Goal: Task Accomplishment & Management: Manage account settings

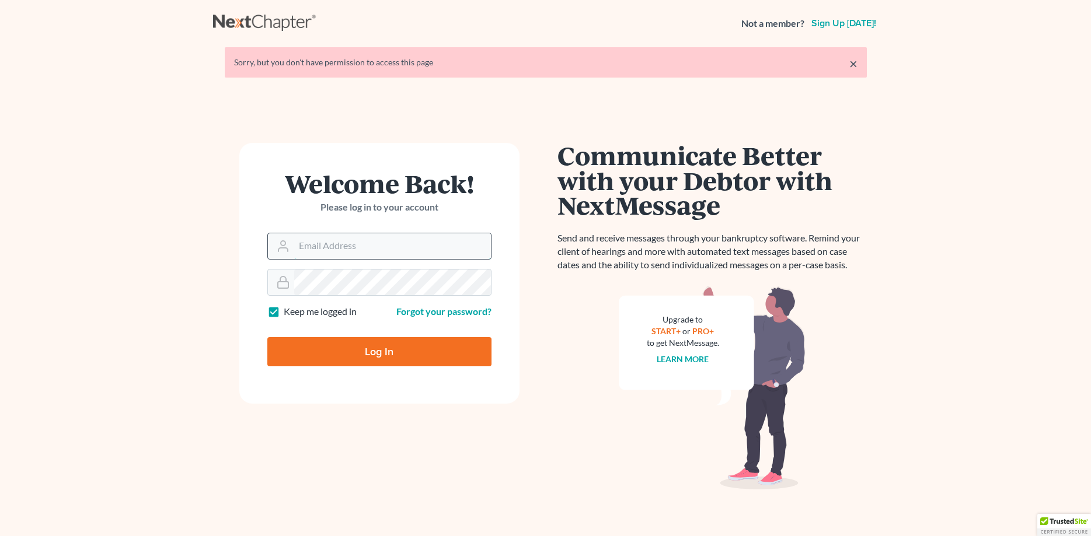
click at [346, 244] on input "Email Address" at bounding box center [392, 246] width 197 height 26
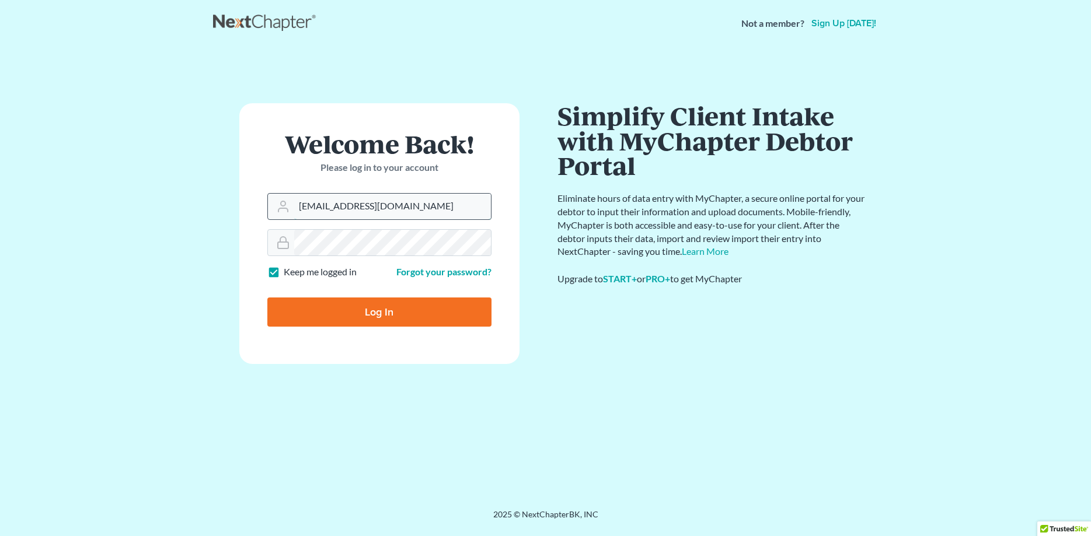
type input "[EMAIL_ADDRESS][DOMAIN_NAME]"
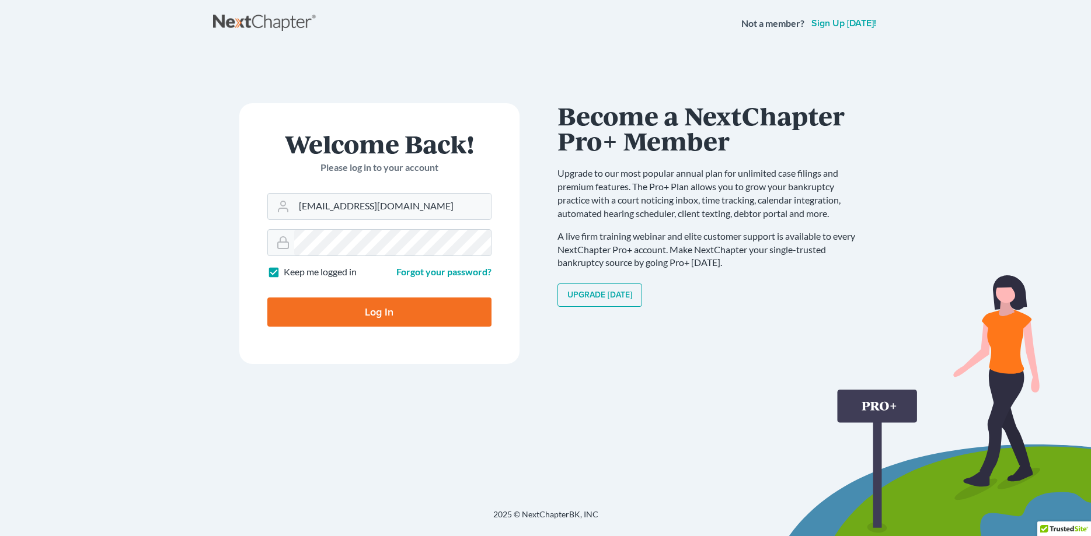
click at [410, 311] on input "Log In" at bounding box center [379, 312] width 224 height 29
type input "Thinking..."
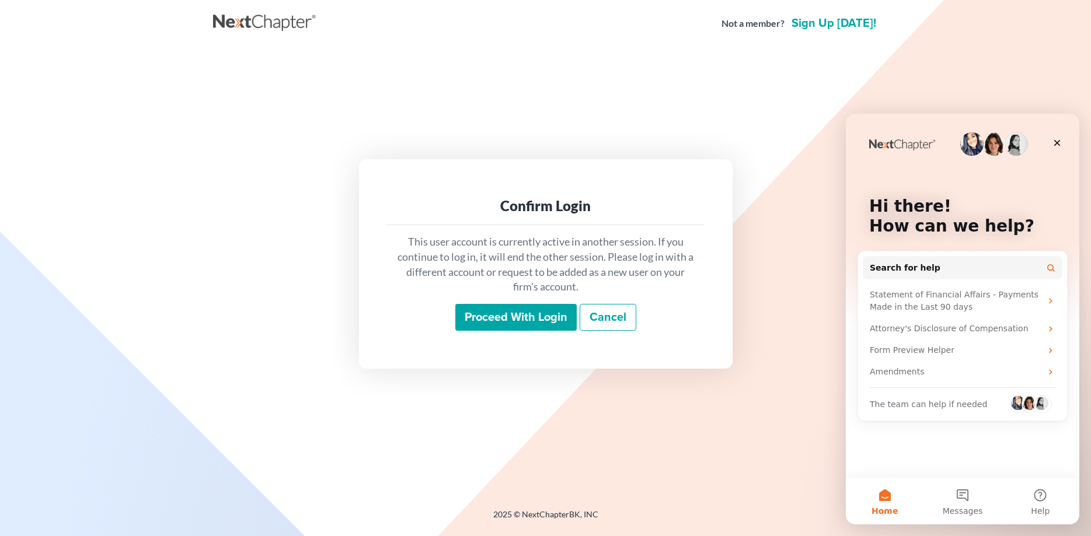
click at [511, 317] on input "Proceed with login" at bounding box center [515, 317] width 121 height 27
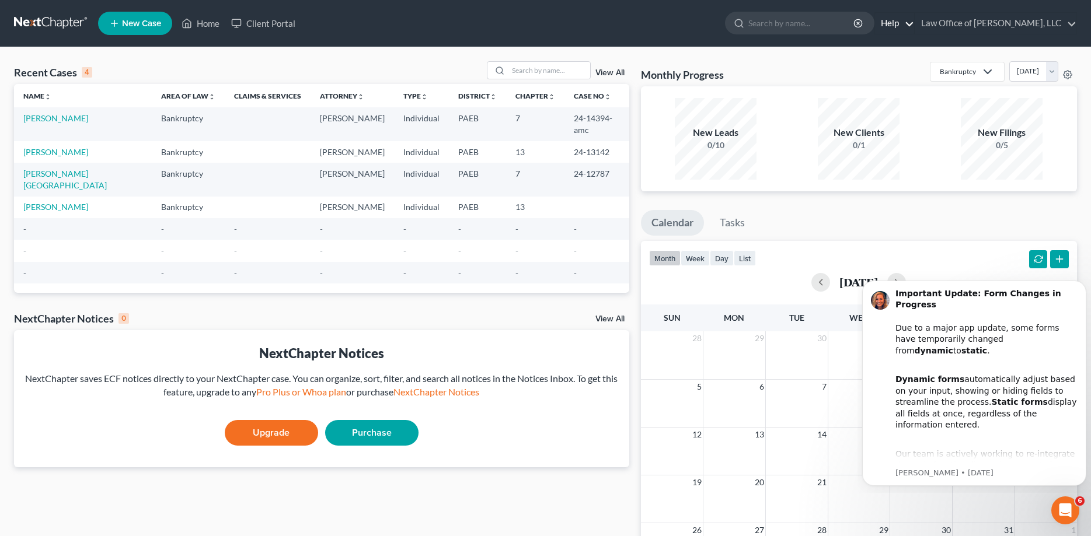
click at [914, 23] on link "Help" at bounding box center [894, 23] width 39 height 21
click at [980, 19] on link "Law Office of [PERSON_NAME], LLC" at bounding box center [995, 23] width 161 height 21
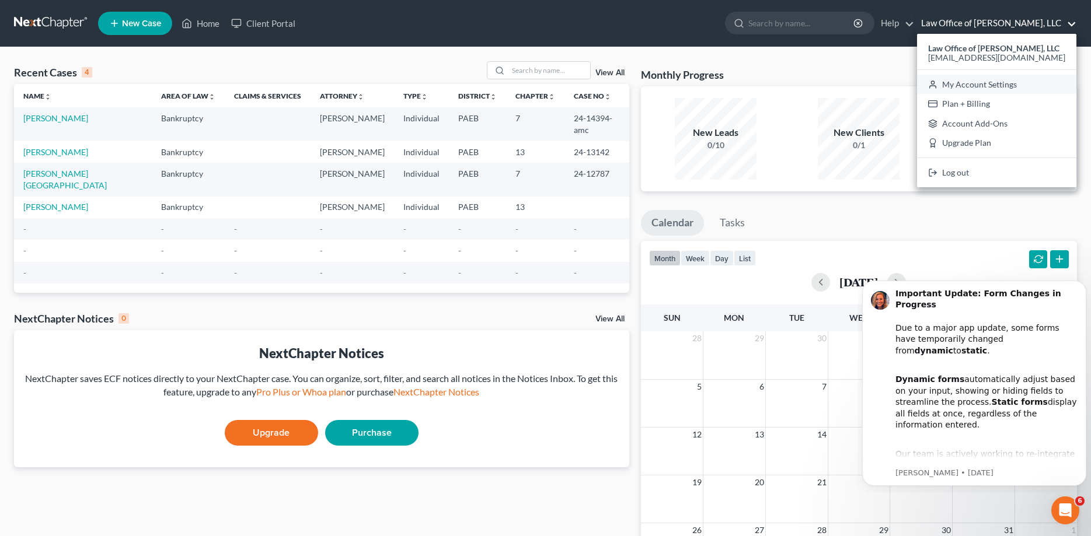
click at [997, 81] on link "My Account Settings" at bounding box center [996, 85] width 159 height 20
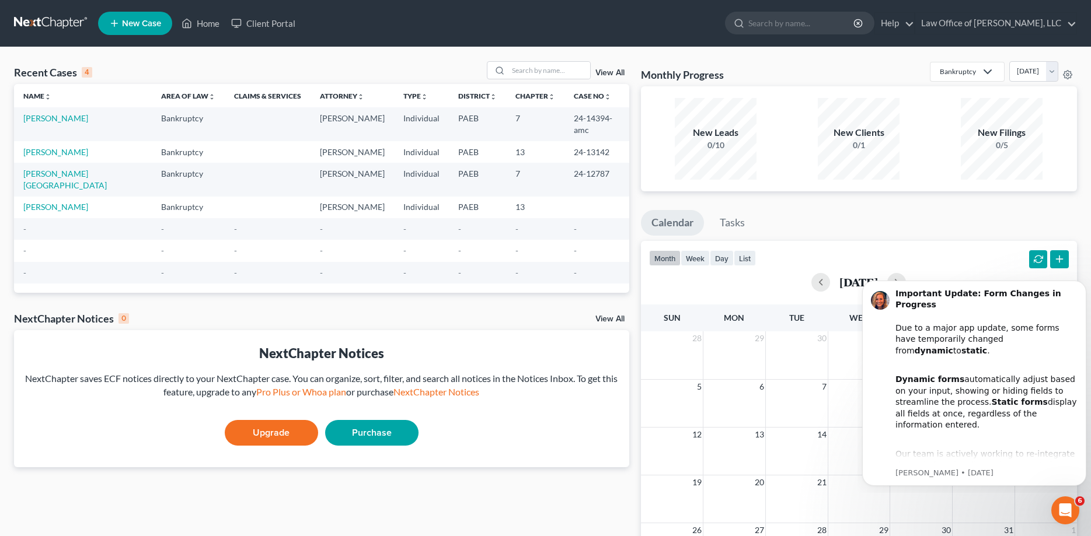
select select "67"
select select "24"
select select "39"
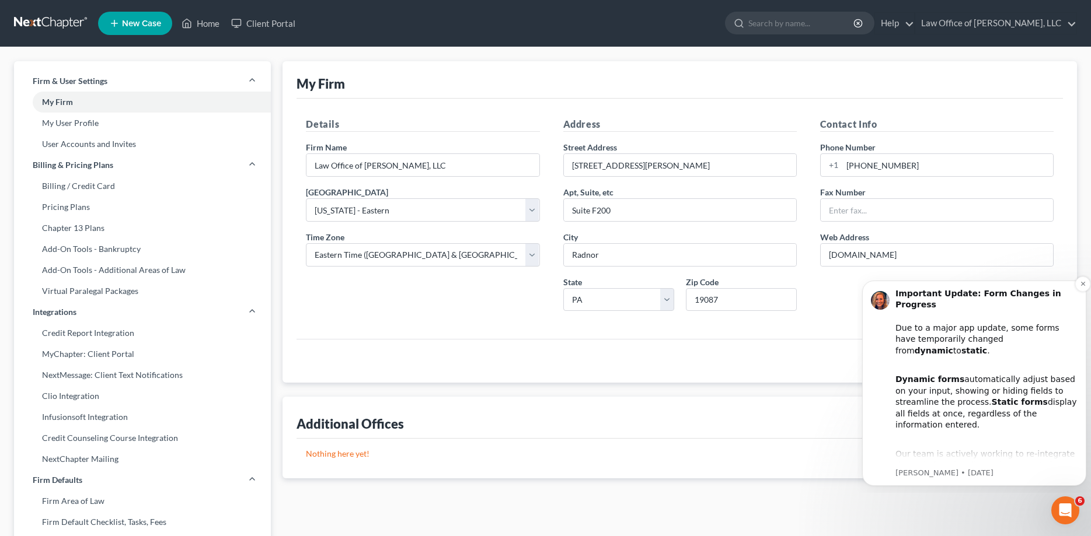
scroll to position [8, 0]
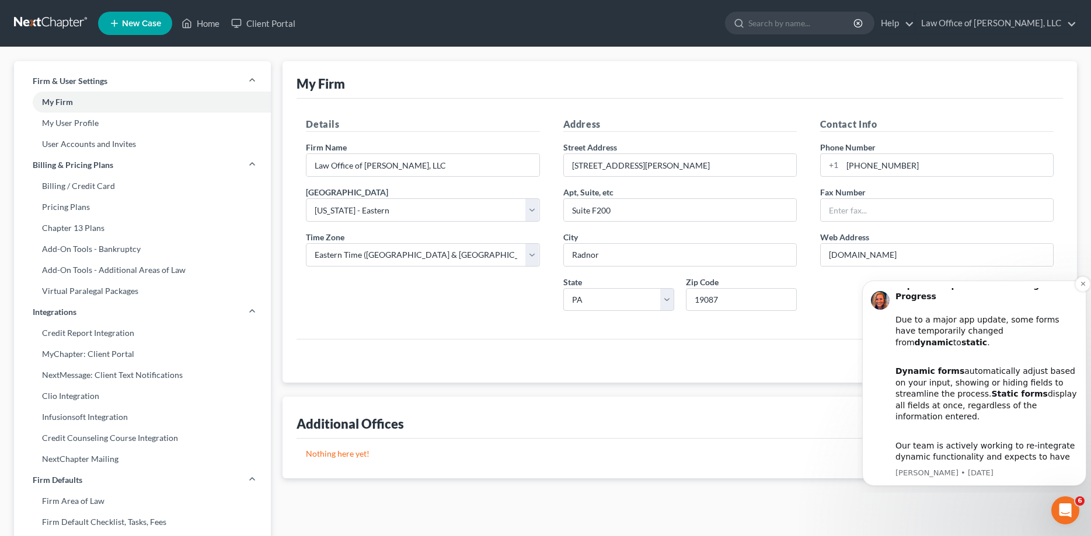
click at [1005, 383] on div "Dynamic forms automatically adjust based on your input, showing or hiding field…" at bounding box center [986, 388] width 182 height 69
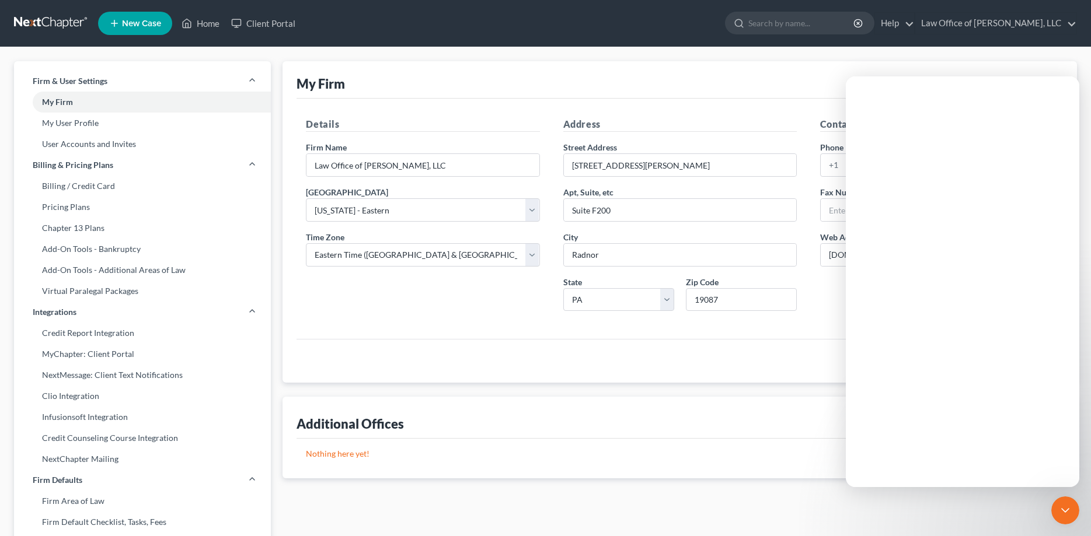
scroll to position [0, 0]
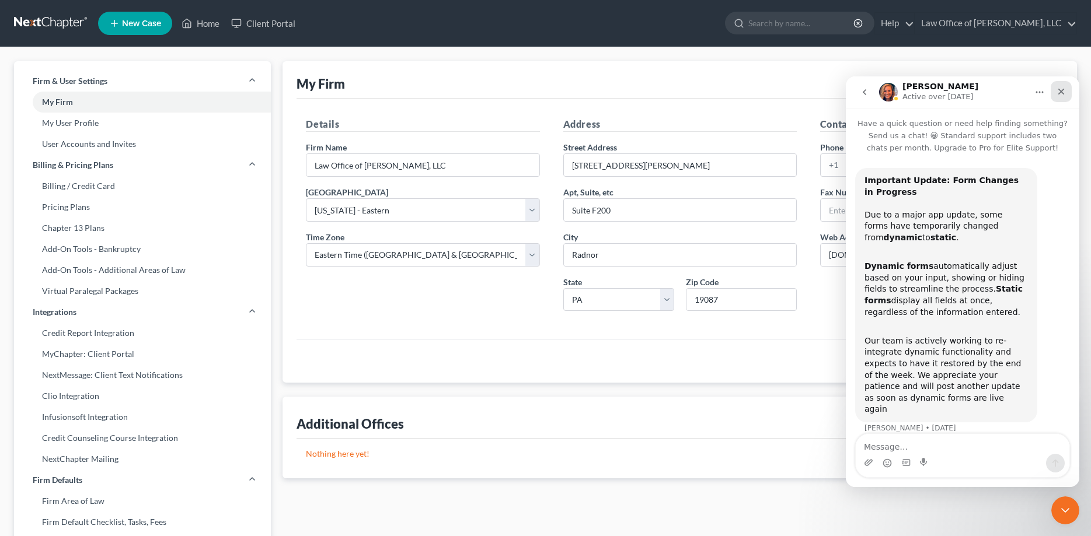
click at [1064, 95] on icon "Close" at bounding box center [1060, 91] width 9 height 9
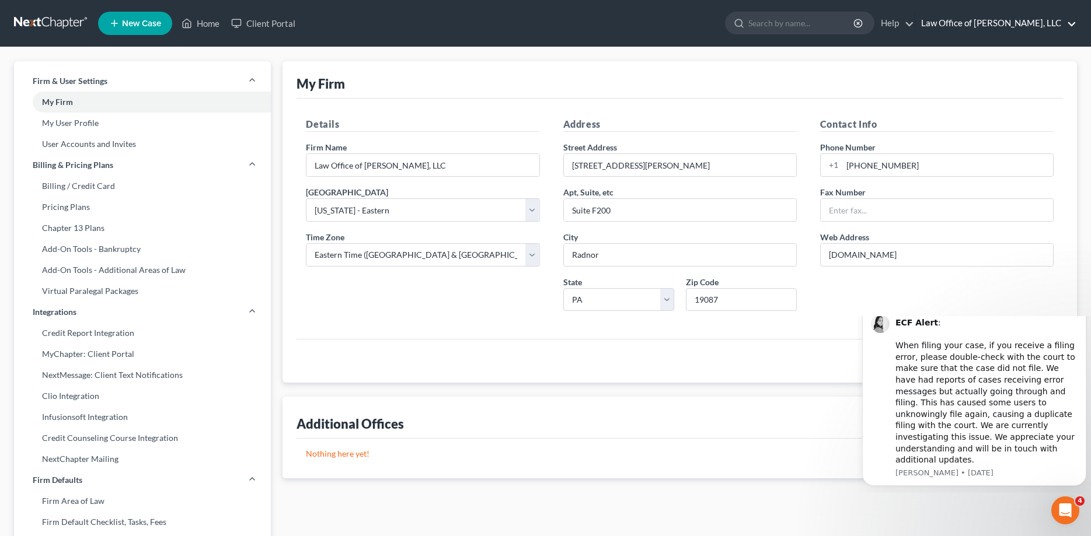
click at [1007, 17] on link "Law Office of Eric S. Carroll, LLC" at bounding box center [995, 23] width 161 height 21
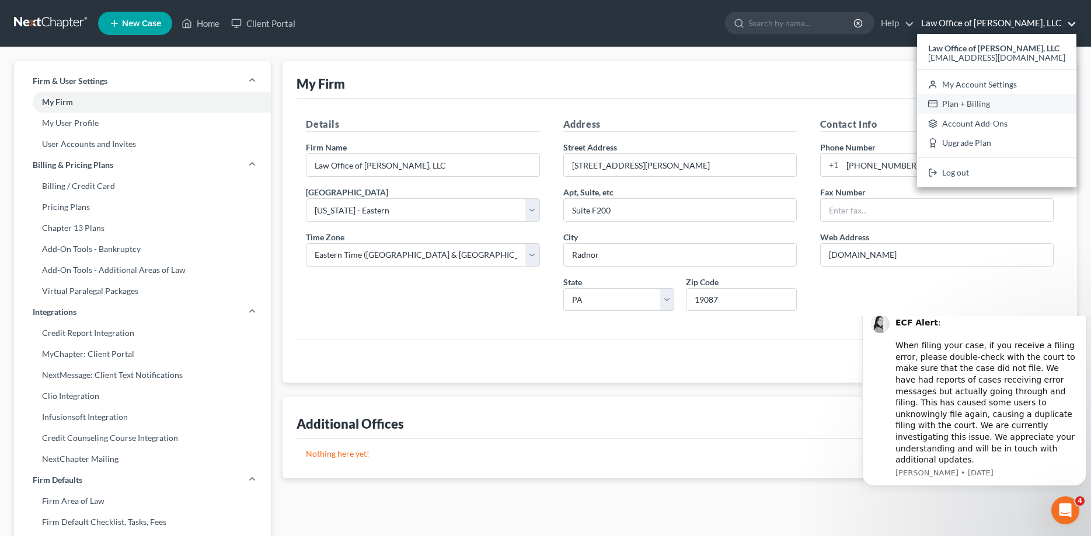
click at [989, 105] on link "Plan + Billing" at bounding box center [996, 104] width 159 height 20
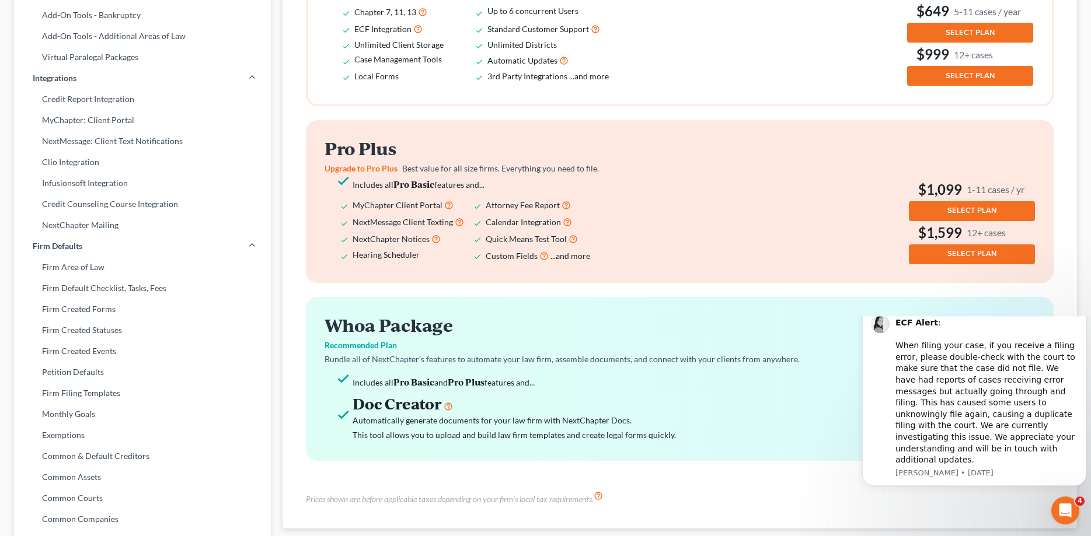
scroll to position [228, 0]
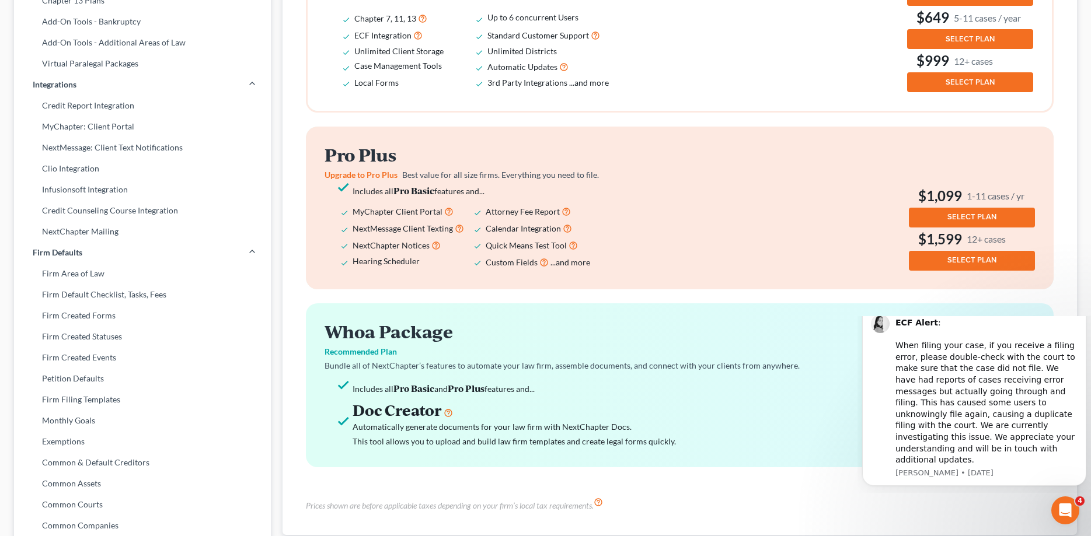
click at [809, 358] on div "Whoa Package Recommended Plan Bundle all of NextChapter’s features to automate …" at bounding box center [680, 385] width 748 height 165
click at [929, 360] on div "ECF Alert : ​ When filing your case, if you receive a filing error, please doub…" at bounding box center [986, 391] width 182 height 149
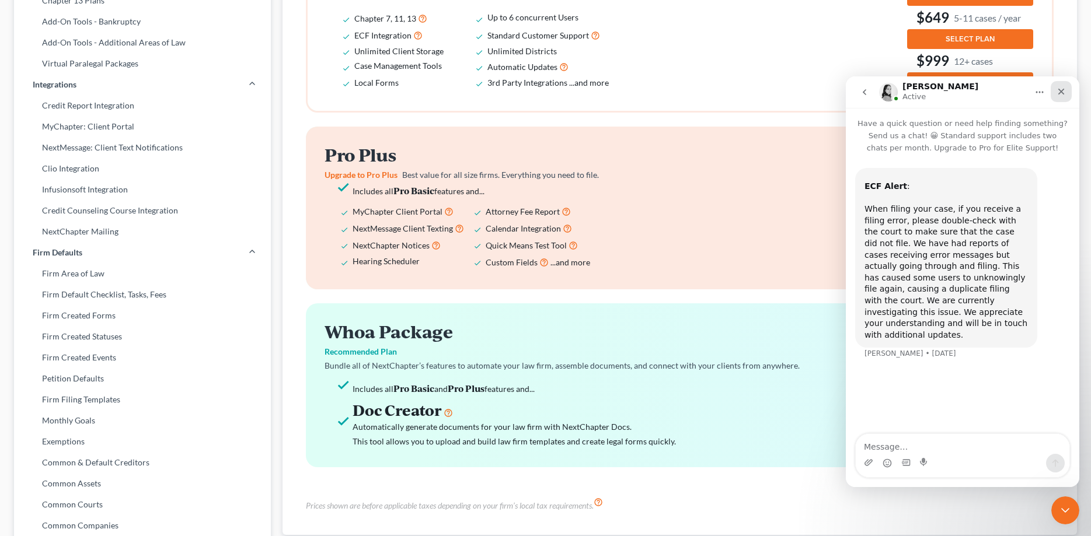
drag, startPoint x: 1064, startPoint y: 93, endPoint x: 1760, endPoint y: 214, distance: 705.5
click at [1064, 93] on icon "Close" at bounding box center [1060, 91] width 9 height 9
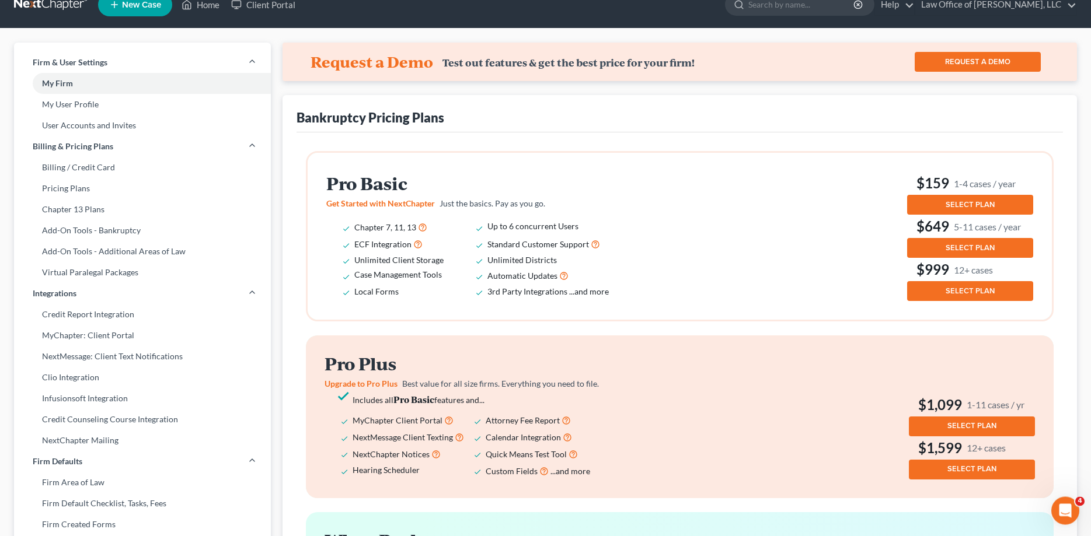
scroll to position [0, 0]
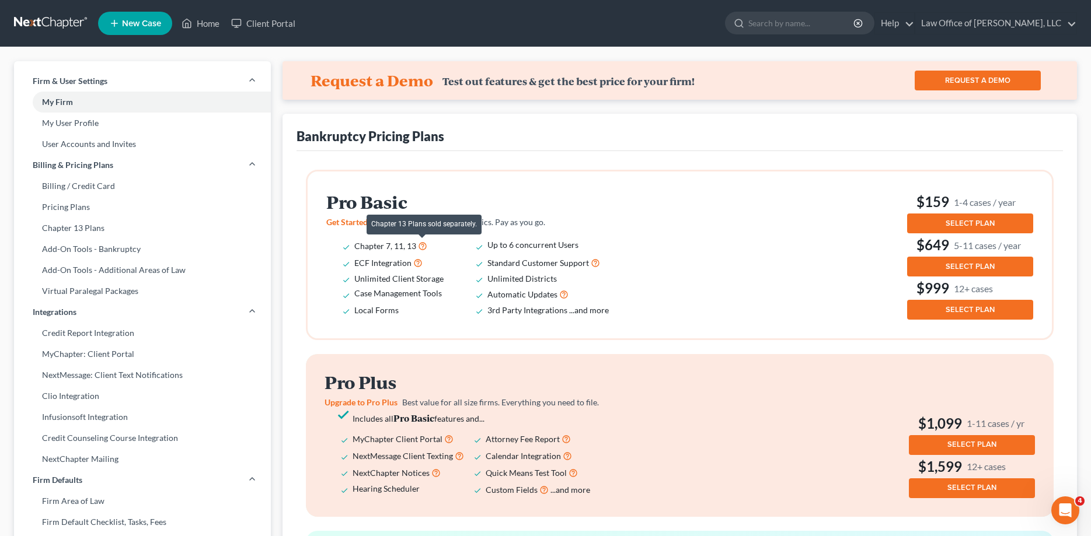
click at [421, 246] on icon at bounding box center [422, 245] width 9 height 11
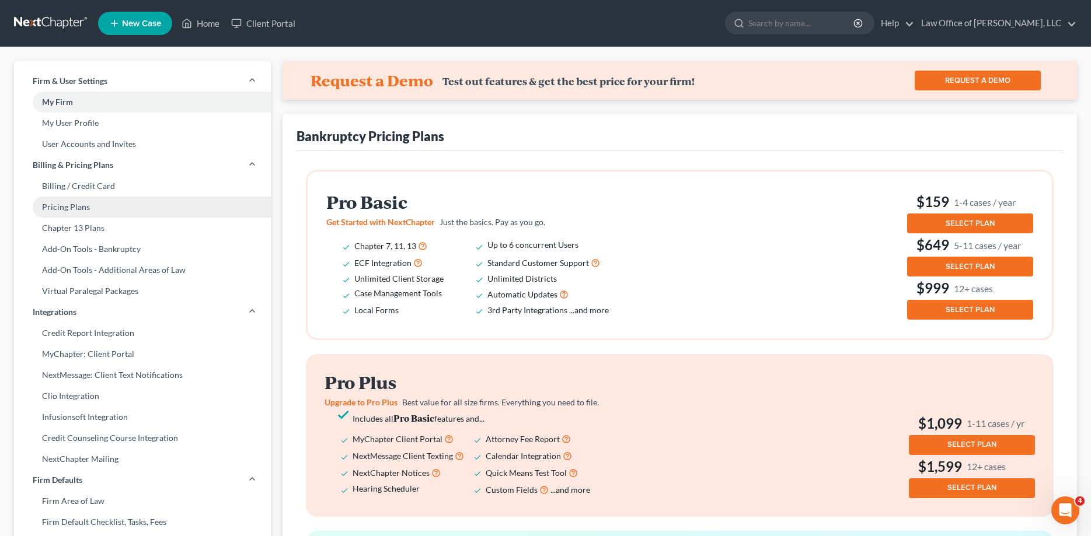
click at [92, 207] on link "Pricing Plans" at bounding box center [142, 207] width 257 height 21
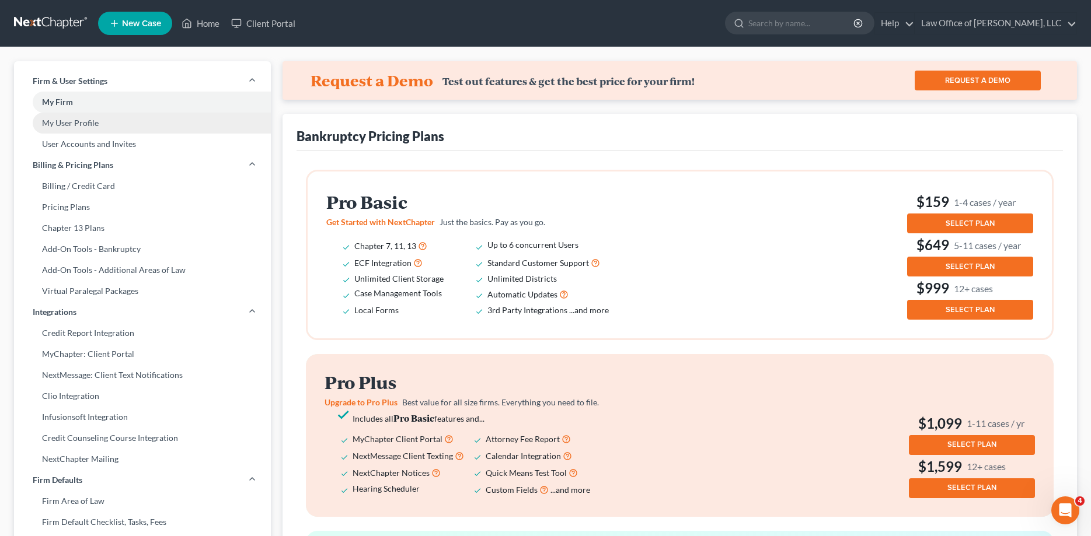
click at [115, 121] on link "My User Profile" at bounding box center [142, 123] width 257 height 21
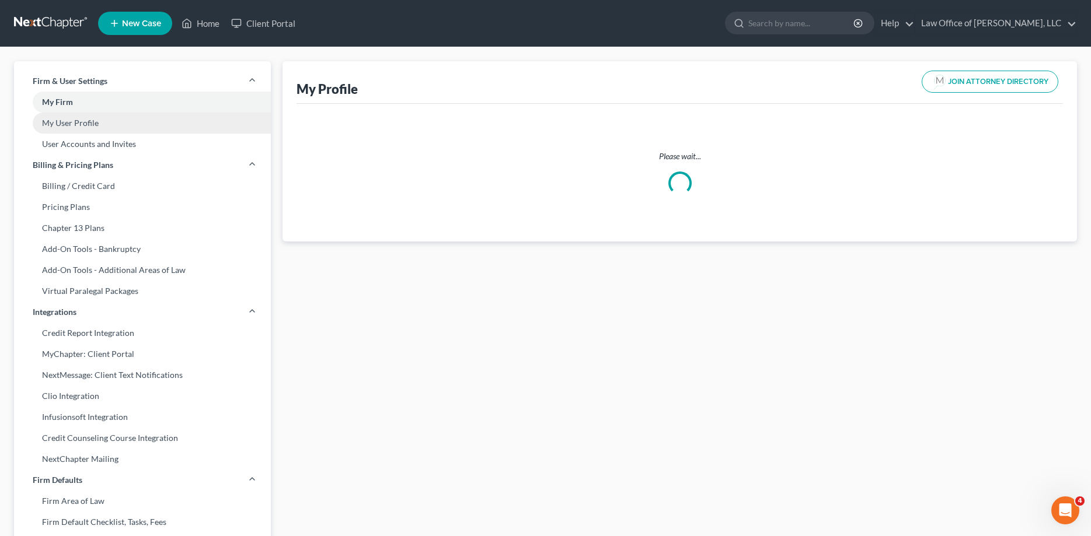
select select "39"
select select "attorney"
select select "0"
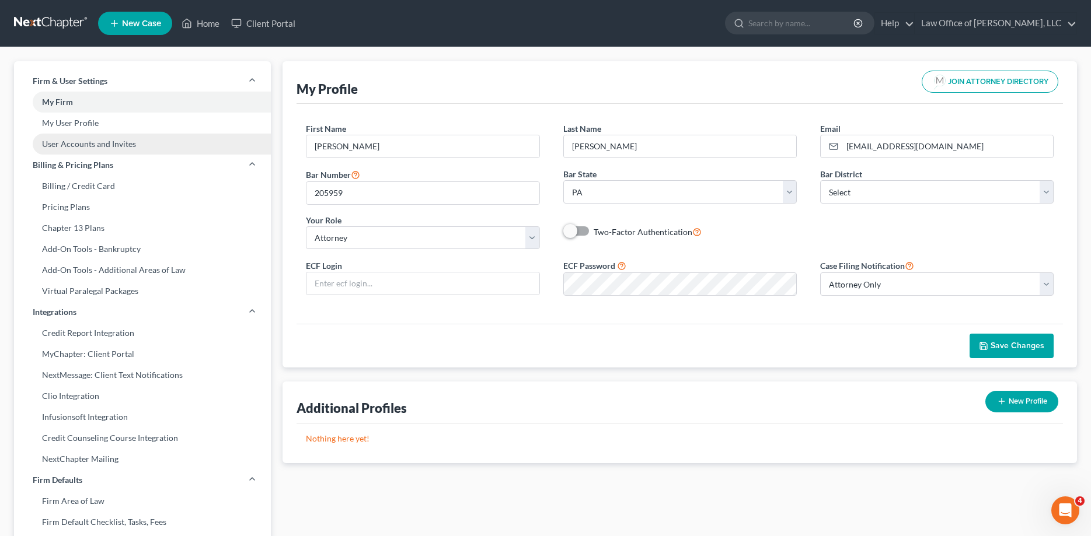
click at [116, 144] on link "User Accounts and Invites" at bounding box center [142, 144] width 257 height 21
select select "0"
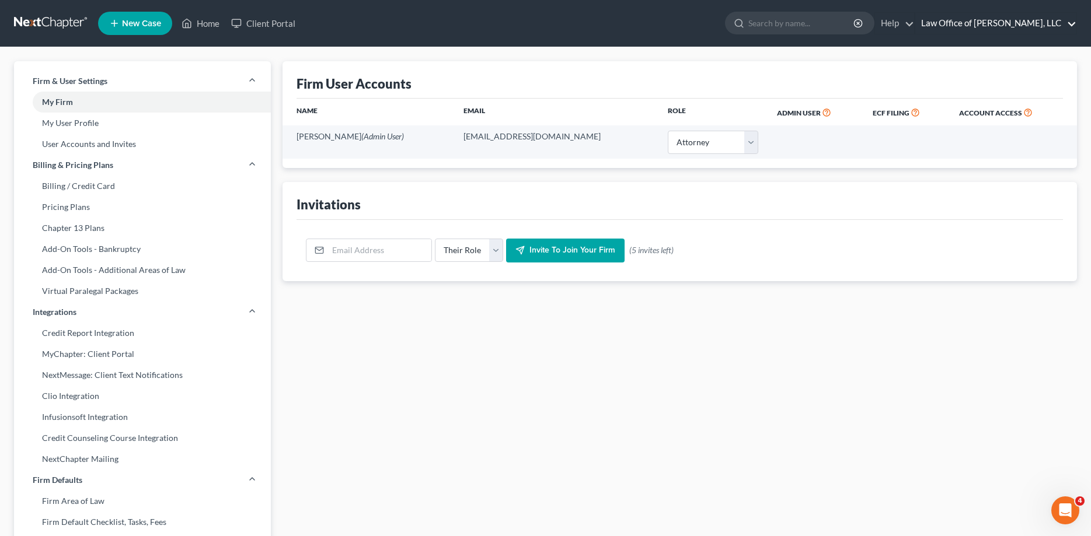
click at [952, 20] on link "Law Office of Eric S. Carroll, LLC" at bounding box center [995, 23] width 161 height 21
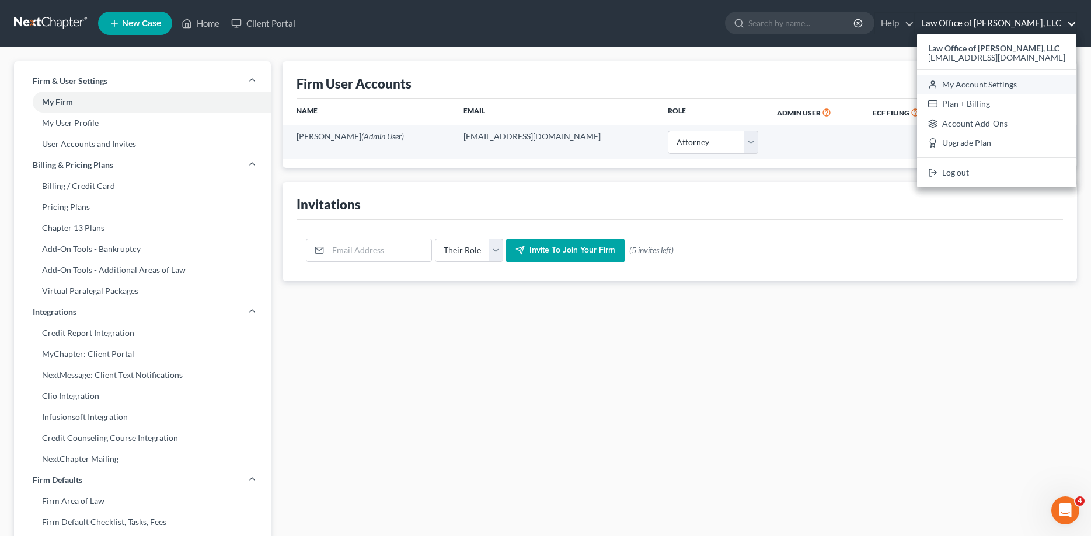
click at [982, 89] on link "My Account Settings" at bounding box center [996, 85] width 159 height 20
select select "67"
select select "24"
select select "39"
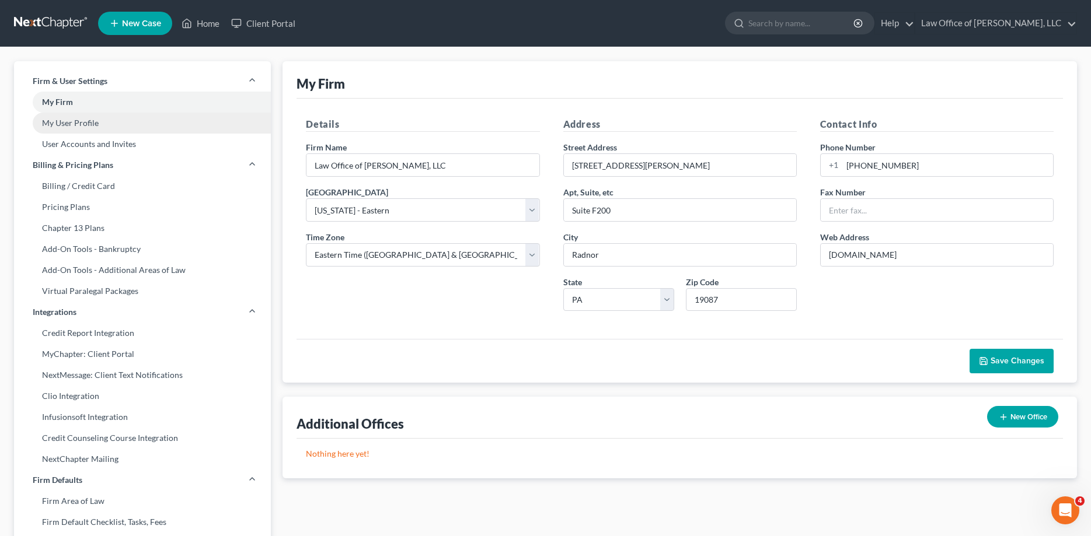
click at [138, 126] on link "My User Profile" at bounding box center [142, 123] width 257 height 21
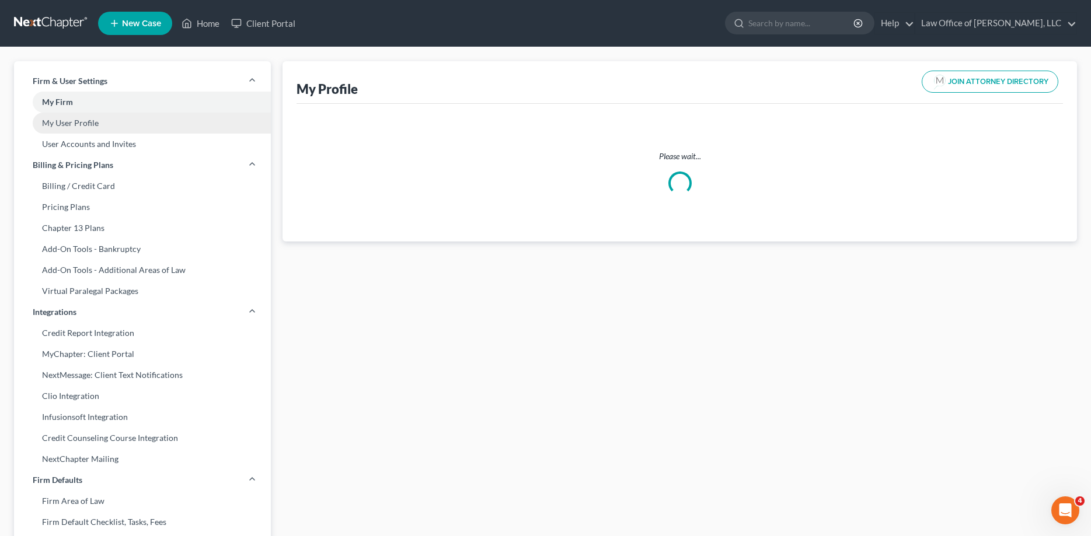
select select "39"
select select "attorney"
select select "0"
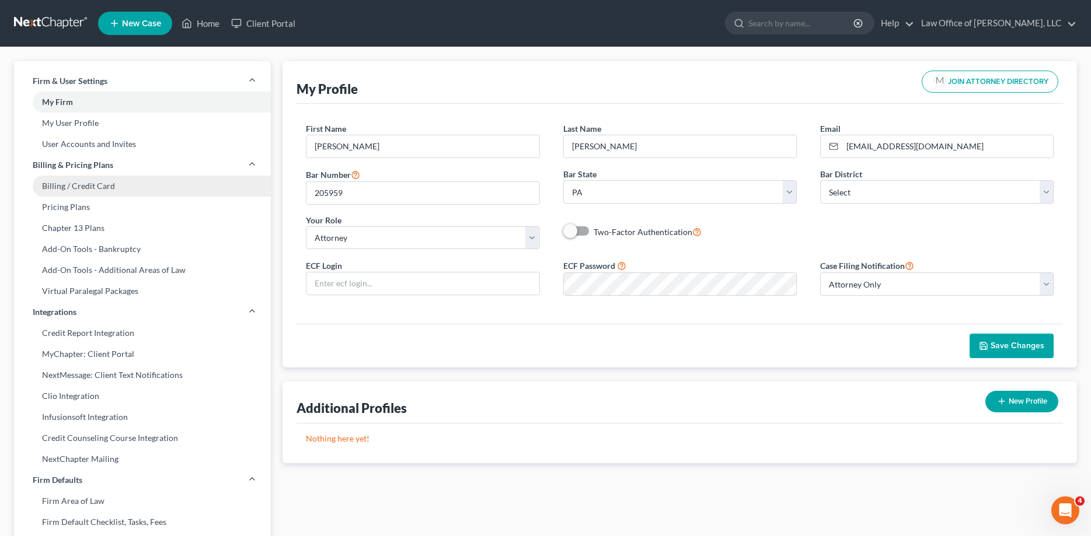
click at [122, 193] on link "Billing / Credit Card" at bounding box center [142, 186] width 257 height 21
select select "39"
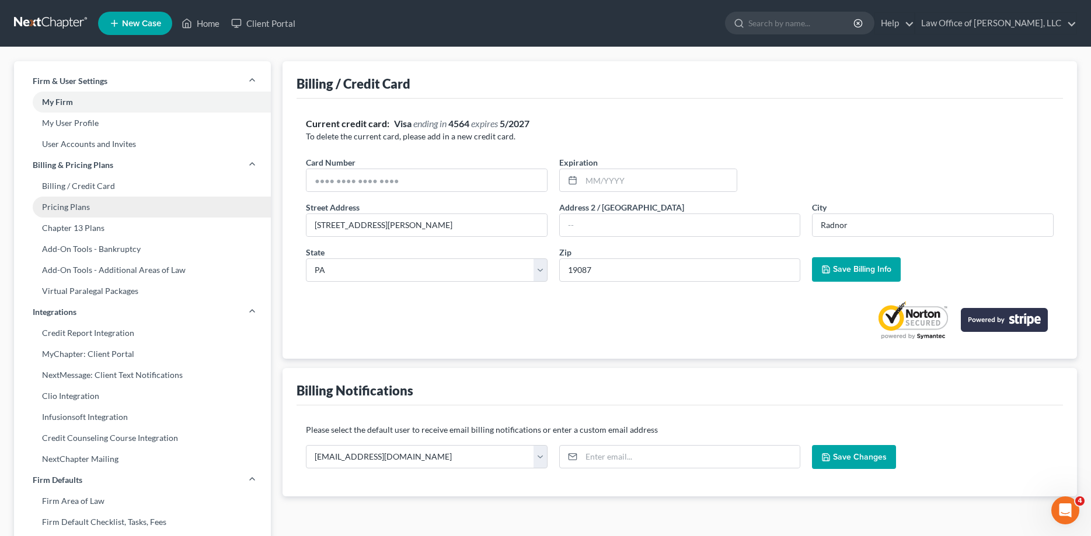
click at [116, 206] on link "Pricing Plans" at bounding box center [142, 207] width 257 height 21
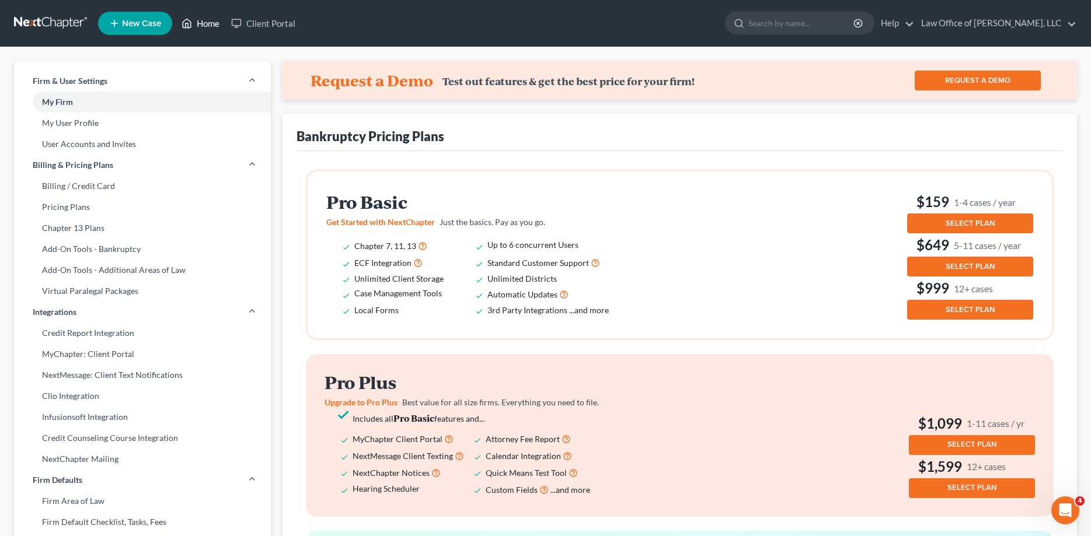
click at [209, 18] on link "Home" at bounding box center [201, 23] width 50 height 21
